Goal: Navigation & Orientation: Find specific page/section

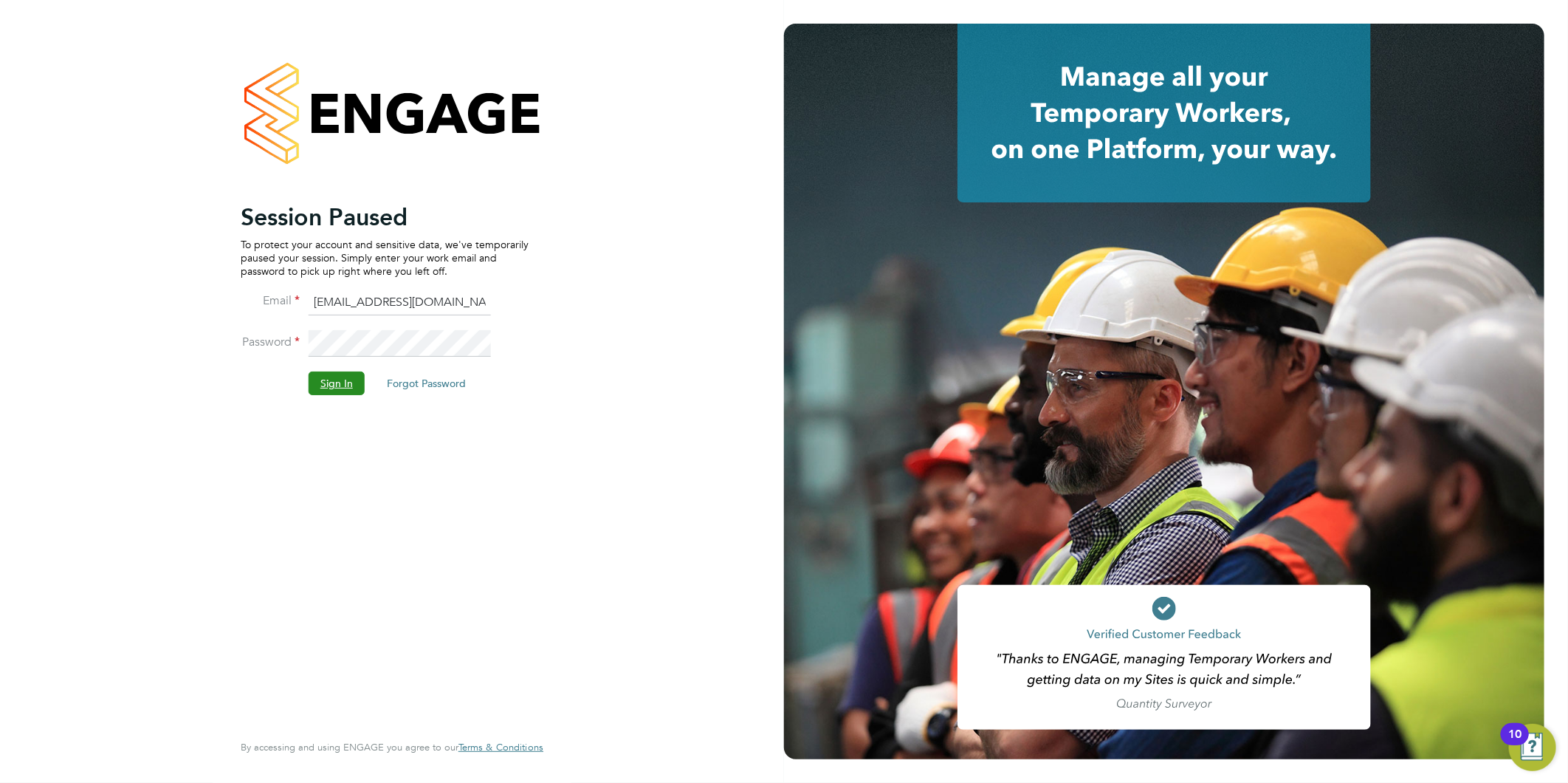
click at [326, 381] on button "Sign In" at bounding box center [336, 383] width 56 height 23
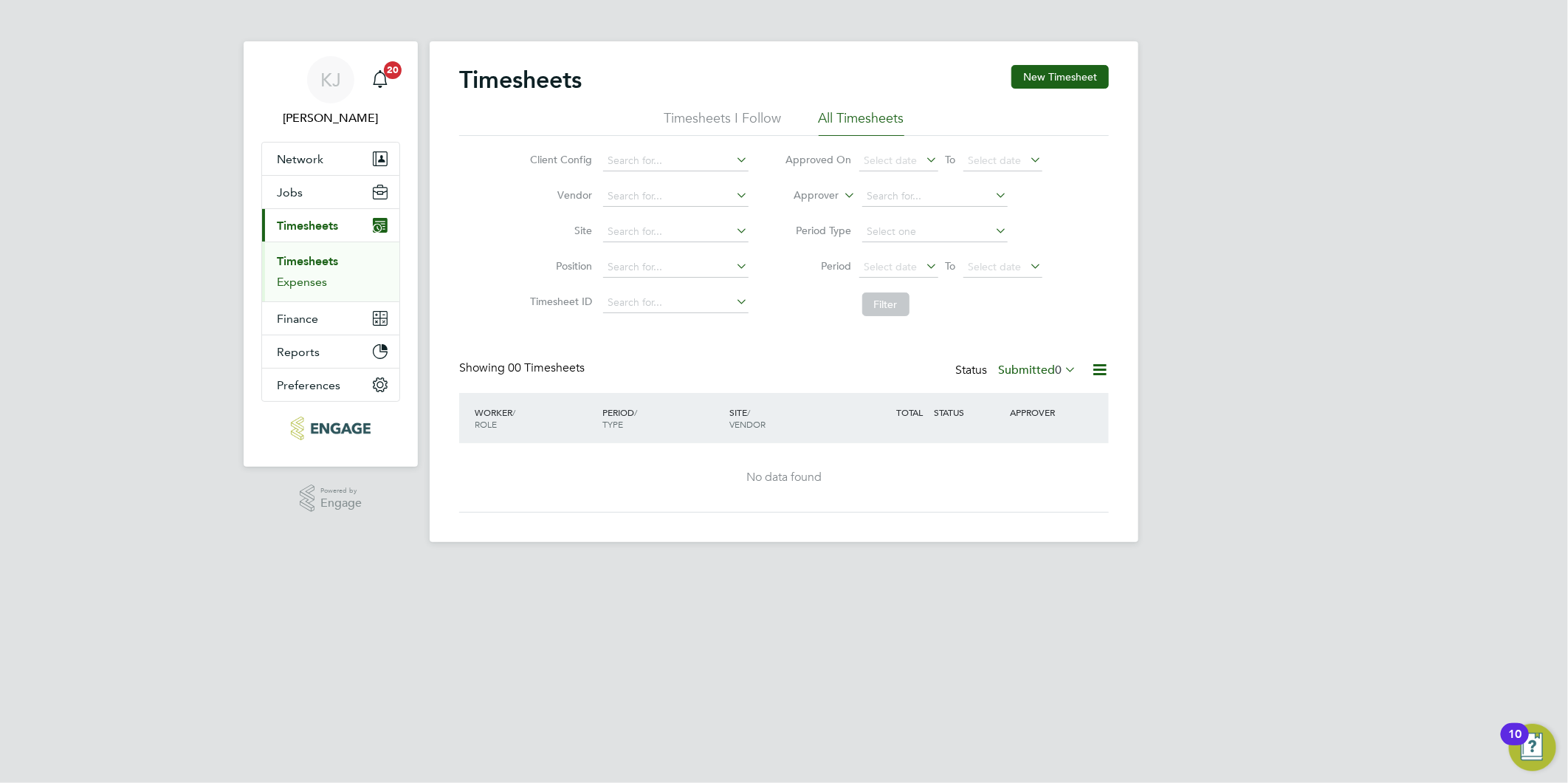
click at [308, 274] on link "Expenses" at bounding box center [302, 281] width 50 height 14
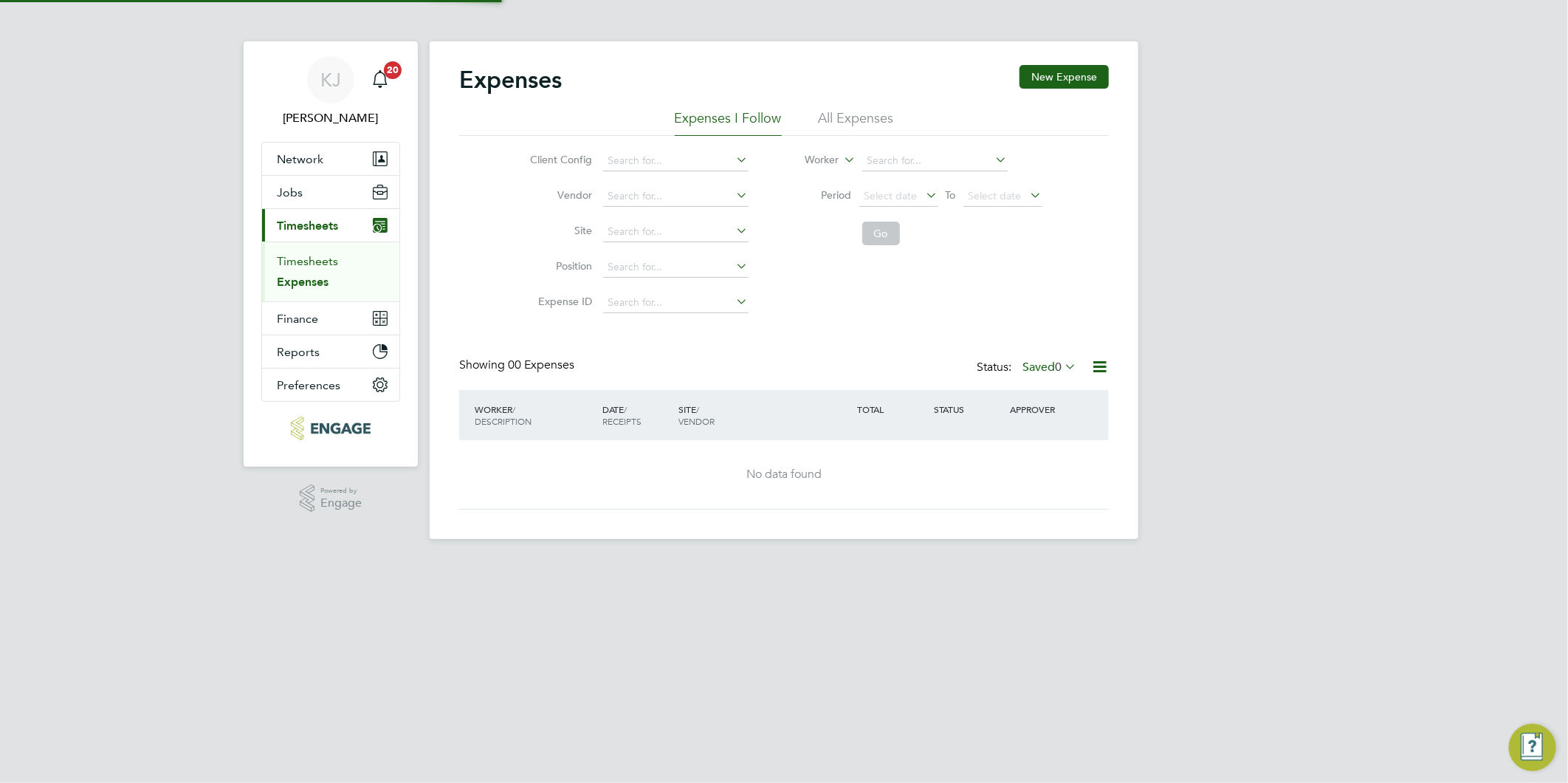
click at [307, 259] on link "Timesheets" at bounding box center [307, 262] width 61 height 14
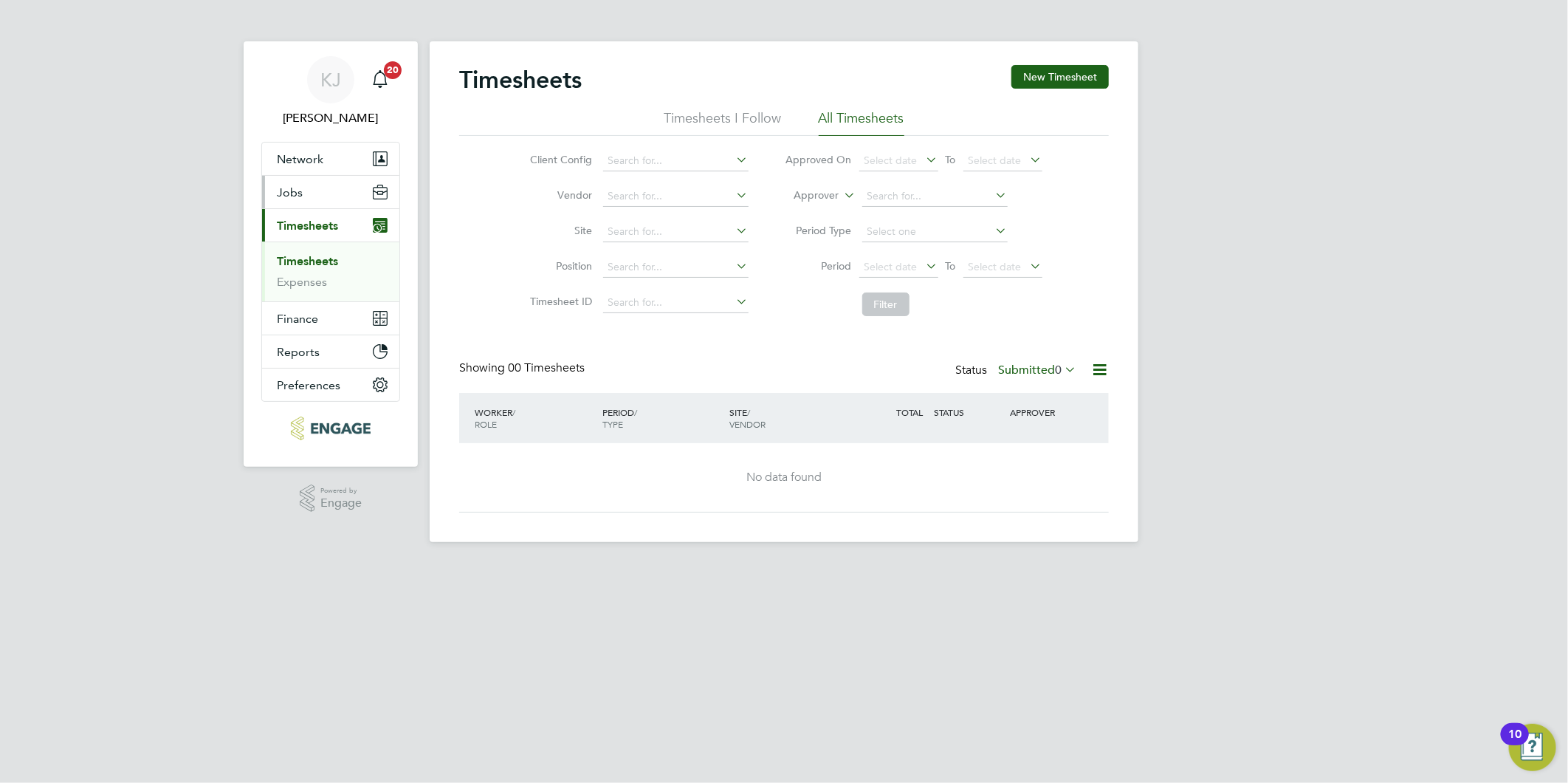
click at [291, 189] on span "Jobs" at bounding box center [289, 192] width 26 height 14
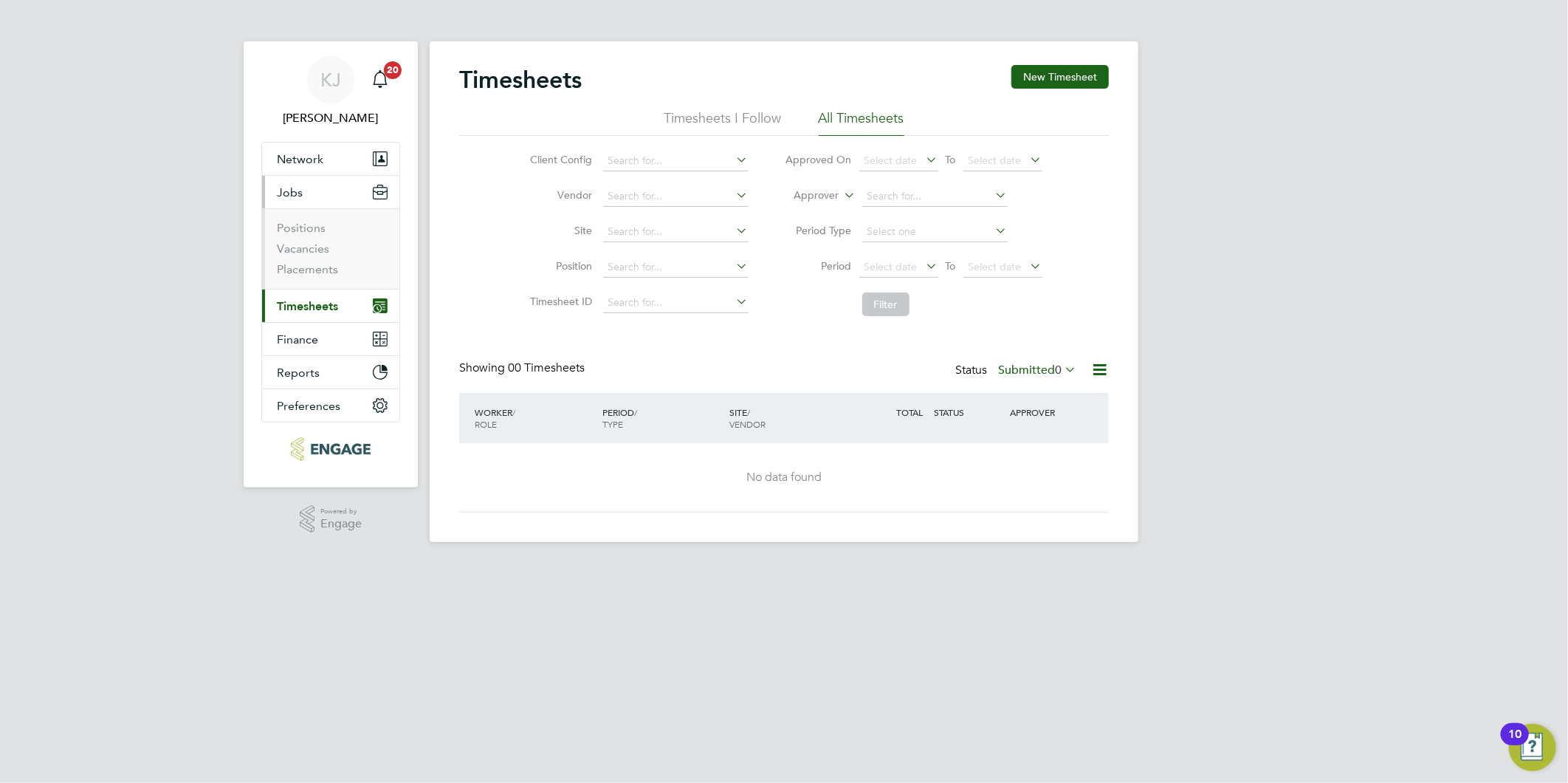
click at [293, 256] on li "Vacancies" at bounding box center [332, 252] width 111 height 21
drag, startPoint x: 304, startPoint y: 247, endPoint x: 319, endPoint y: 246, distance: 15.0
click at [304, 246] on link "Vacancies" at bounding box center [303, 249] width 52 height 14
